Goal: Check status: Check status

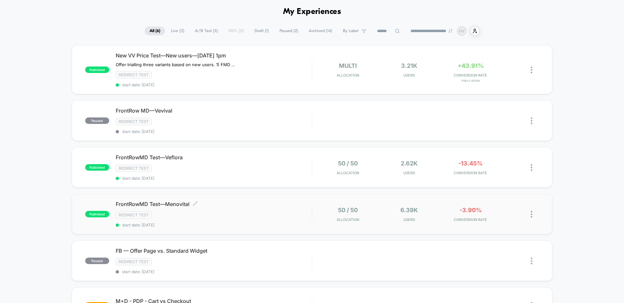
click at [254, 218] on div "Redirect Test" at bounding box center [214, 214] width 196 height 7
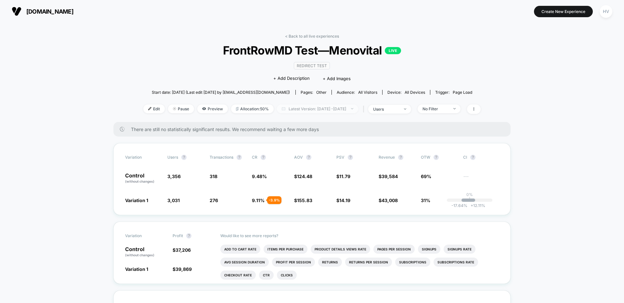
click at [325, 108] on span "Latest Version: [DATE] - [DATE]" at bounding box center [317, 109] width 81 height 9
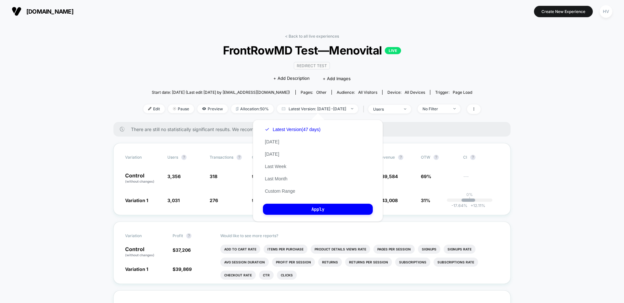
click at [284, 193] on button "Custom Range" at bounding box center [280, 191] width 34 height 6
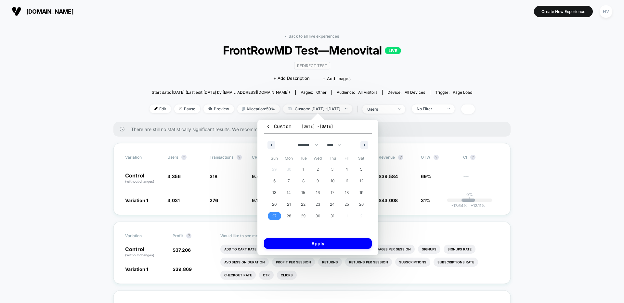
click at [273, 214] on span "27" at bounding box center [274, 216] width 5 height 12
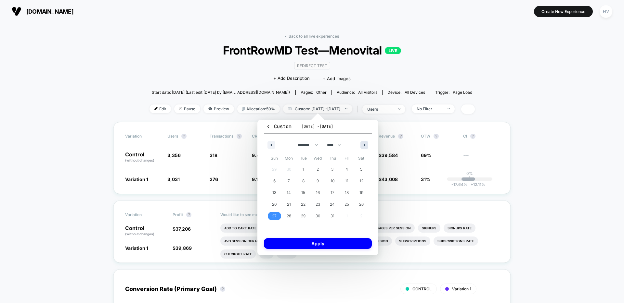
click at [365, 147] on button "button" at bounding box center [364, 145] width 8 height 8
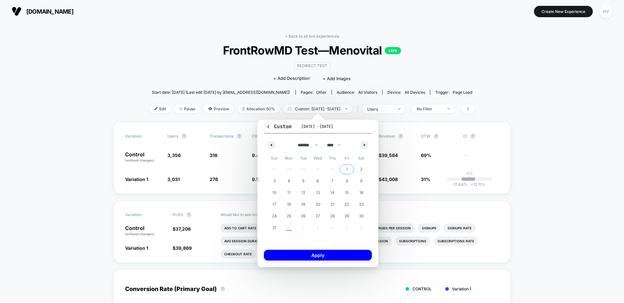
click at [346, 170] on span "1" at bounding box center [347, 170] width 2 height 12
select select "*"
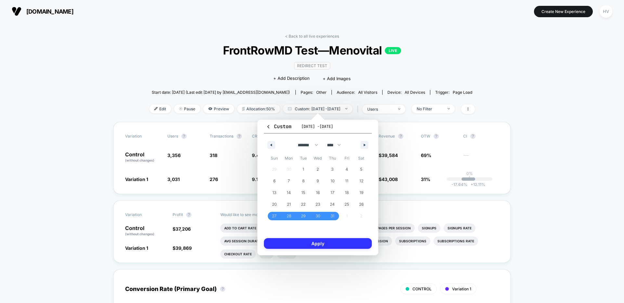
click at [329, 247] on button "Apply" at bounding box center [318, 243] width 108 height 11
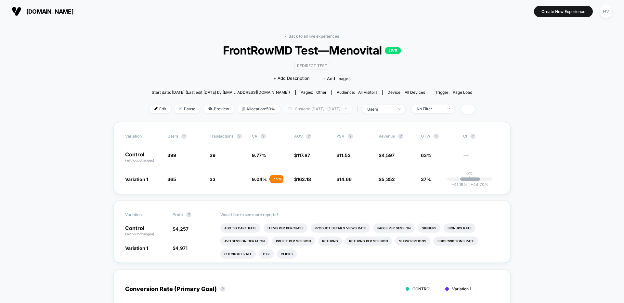
click at [299, 109] on span "Custom: [DATE] - [DATE]" at bounding box center [317, 109] width 69 height 9
select select "*"
select select "****"
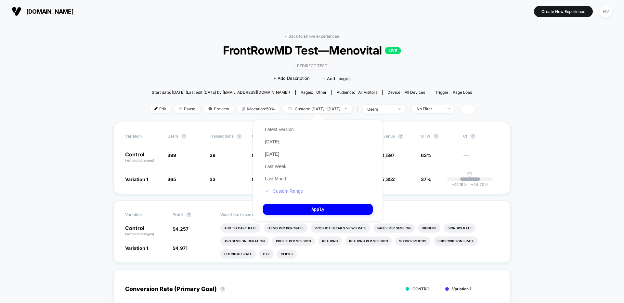
click at [288, 191] on button "Custom Range" at bounding box center [284, 191] width 42 height 6
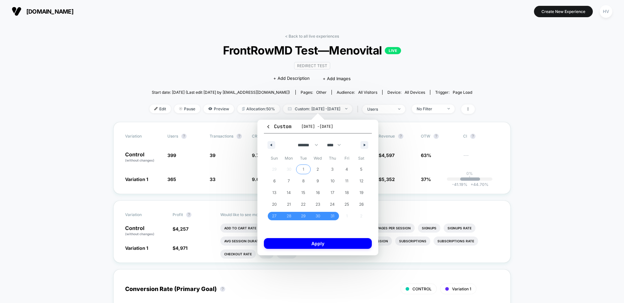
click at [301, 167] on span "1" at bounding box center [303, 169] width 15 height 8
click at [333, 219] on span "31" at bounding box center [332, 216] width 4 height 12
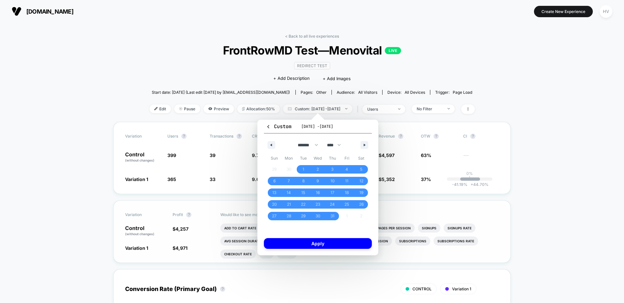
click at [326, 243] on button "Apply" at bounding box center [318, 243] width 108 height 11
